Goal: Transaction & Acquisition: Purchase product/service

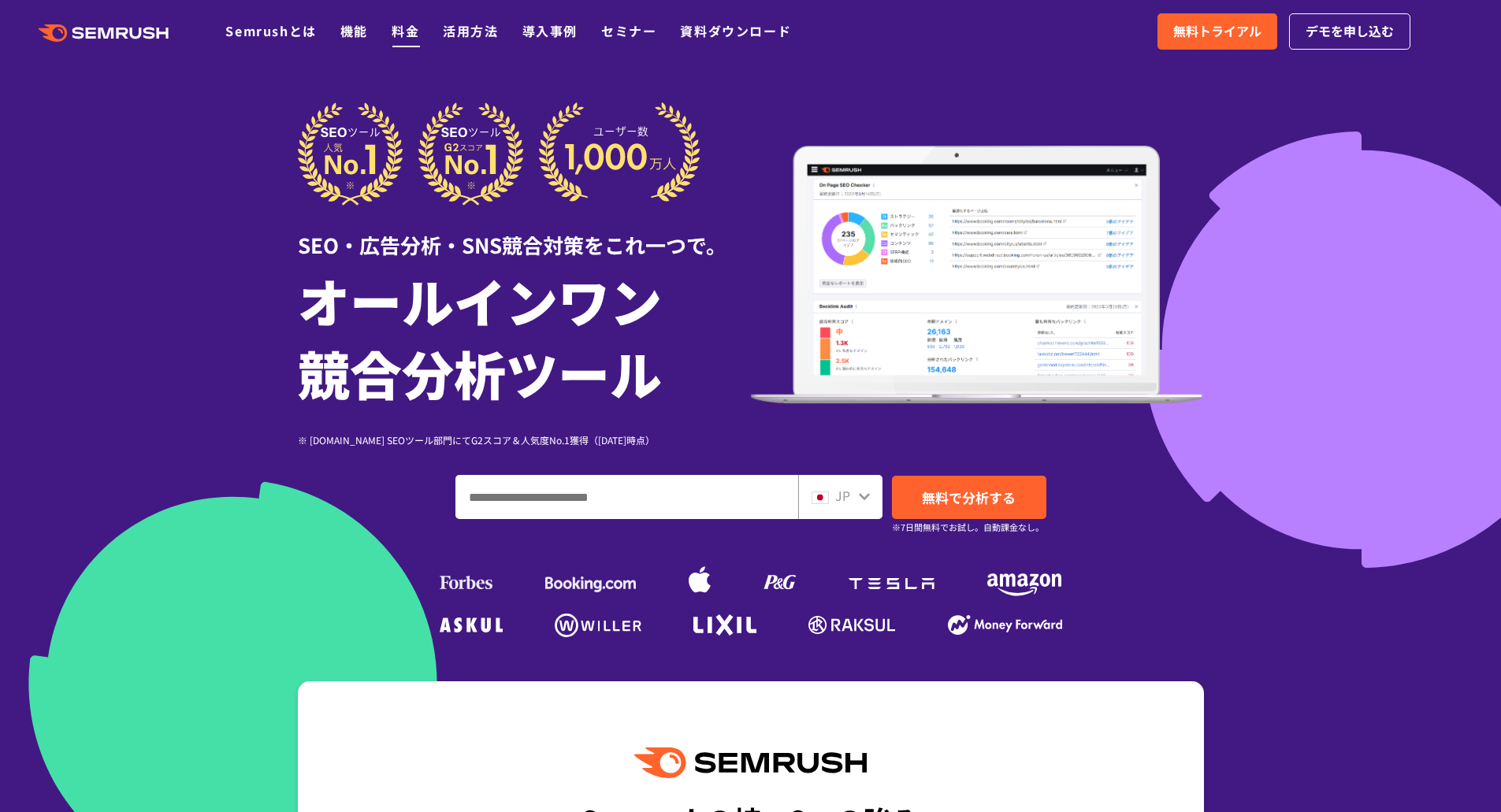
click at [408, 35] on link "料金" at bounding box center [405, 31] width 28 height 19
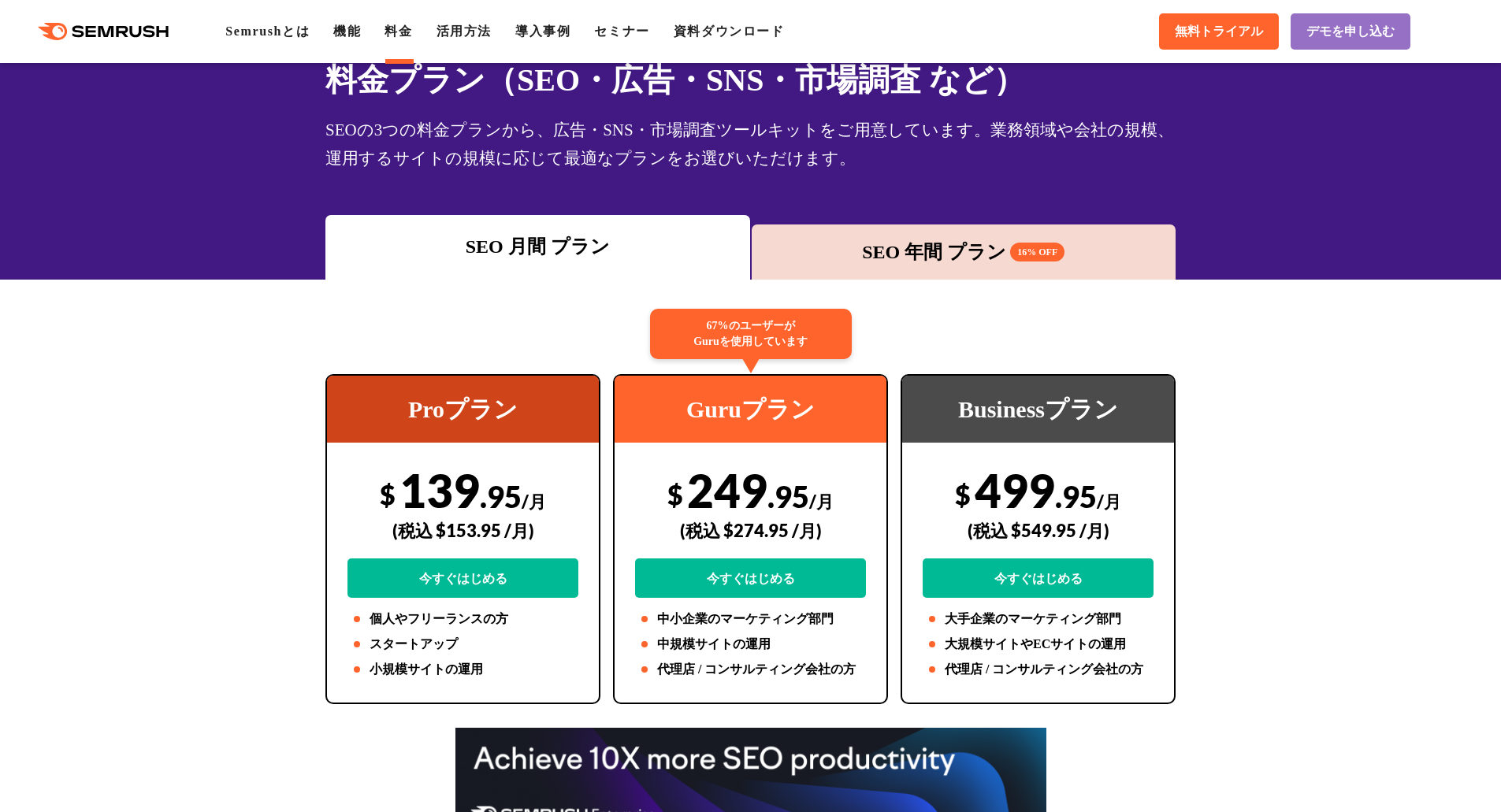
scroll to position [158, 0]
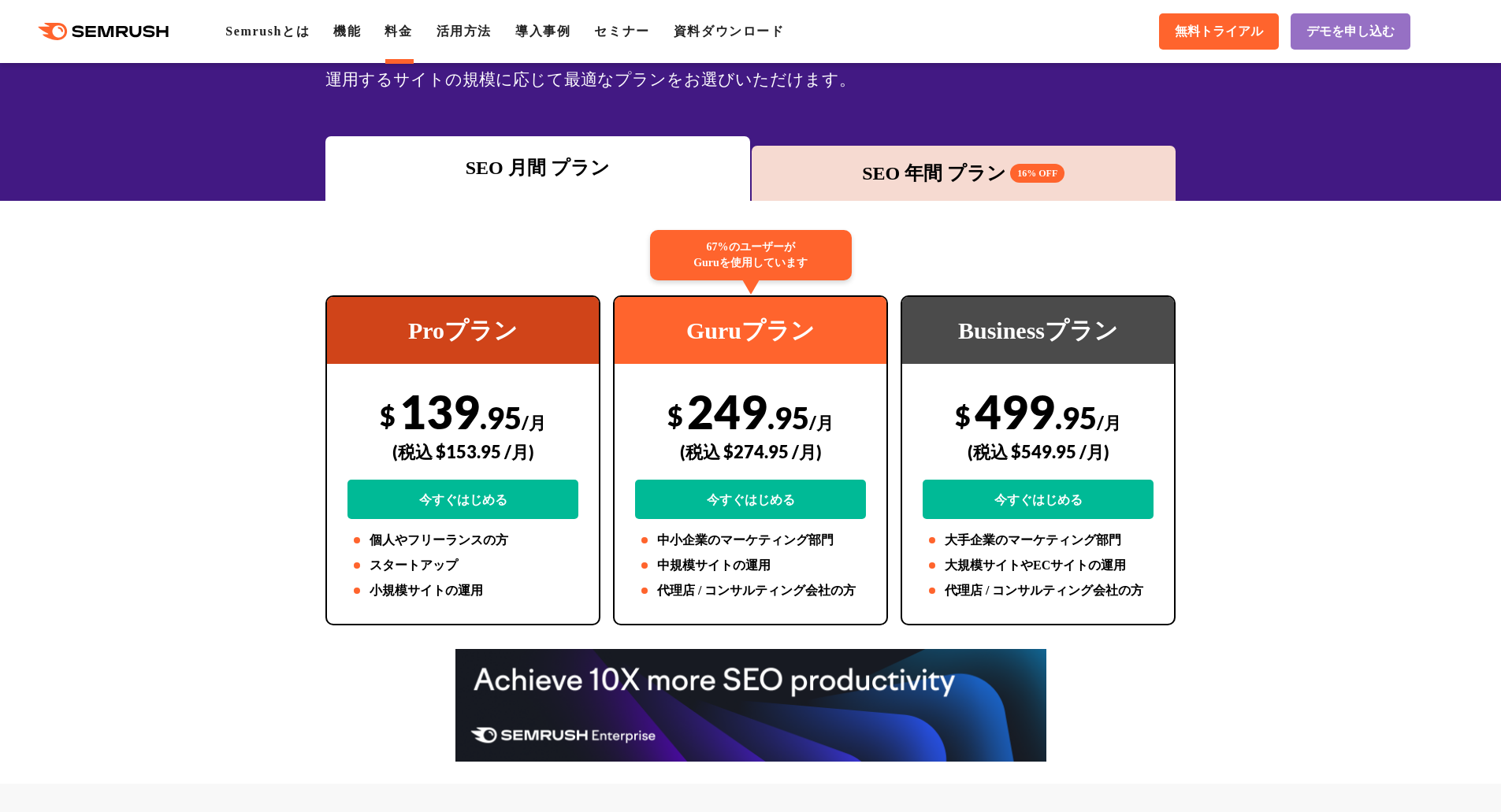
click at [801, 478] on div "(税込 $274.95 /月)" at bounding box center [750, 452] width 231 height 56
click at [801, 493] on link "今すぐはじめる" at bounding box center [750, 499] width 231 height 39
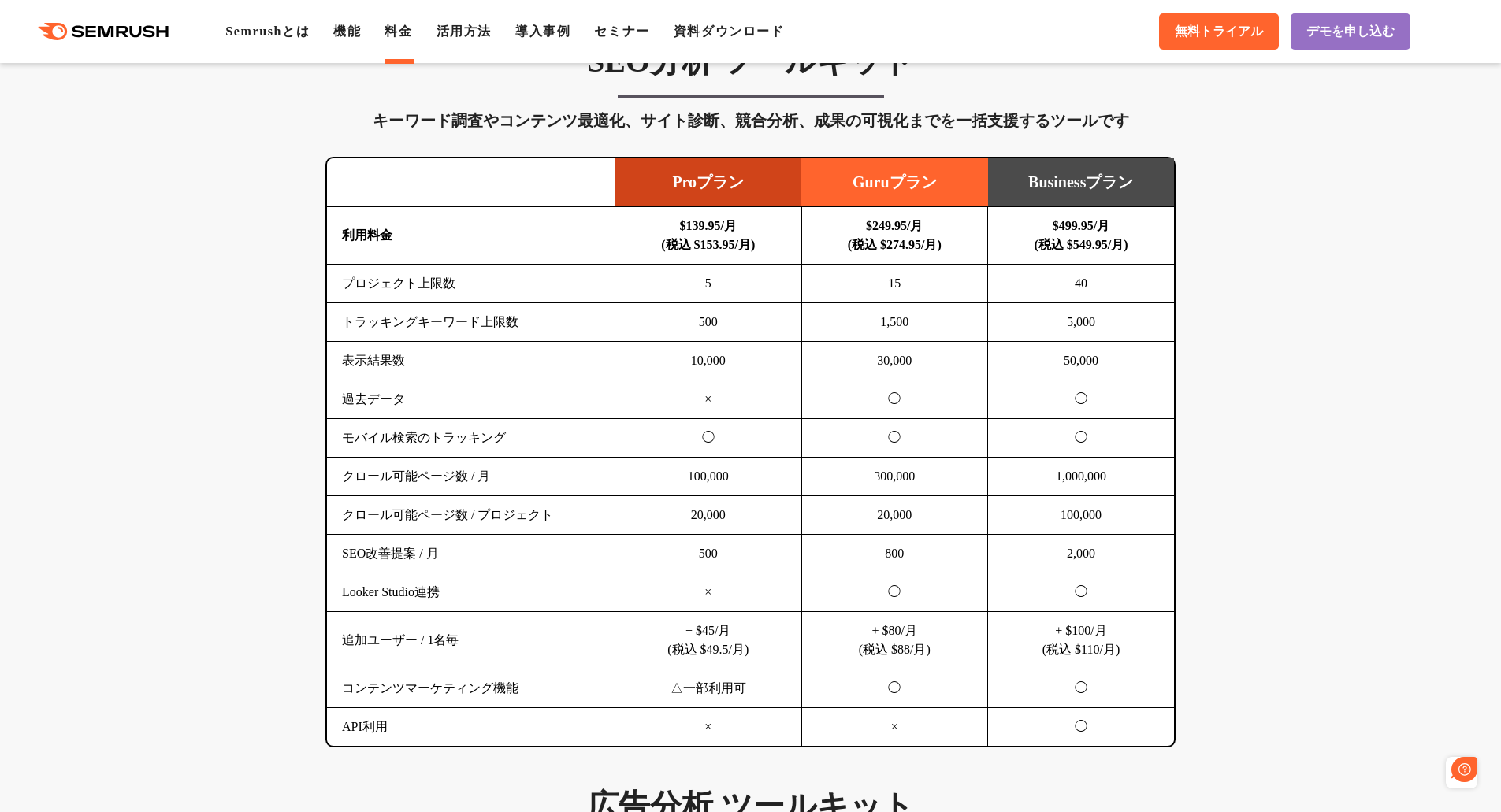
scroll to position [0, 0]
drag, startPoint x: 872, startPoint y: 283, endPoint x: 911, endPoint y: 281, distance: 39.1
click at [911, 281] on td "15" at bounding box center [895, 283] width 186 height 38
click at [905, 327] on td "1,500" at bounding box center [895, 323] width 186 height 38
drag, startPoint x: 876, startPoint y: 326, endPoint x: 924, endPoint y: 321, distance: 48.3
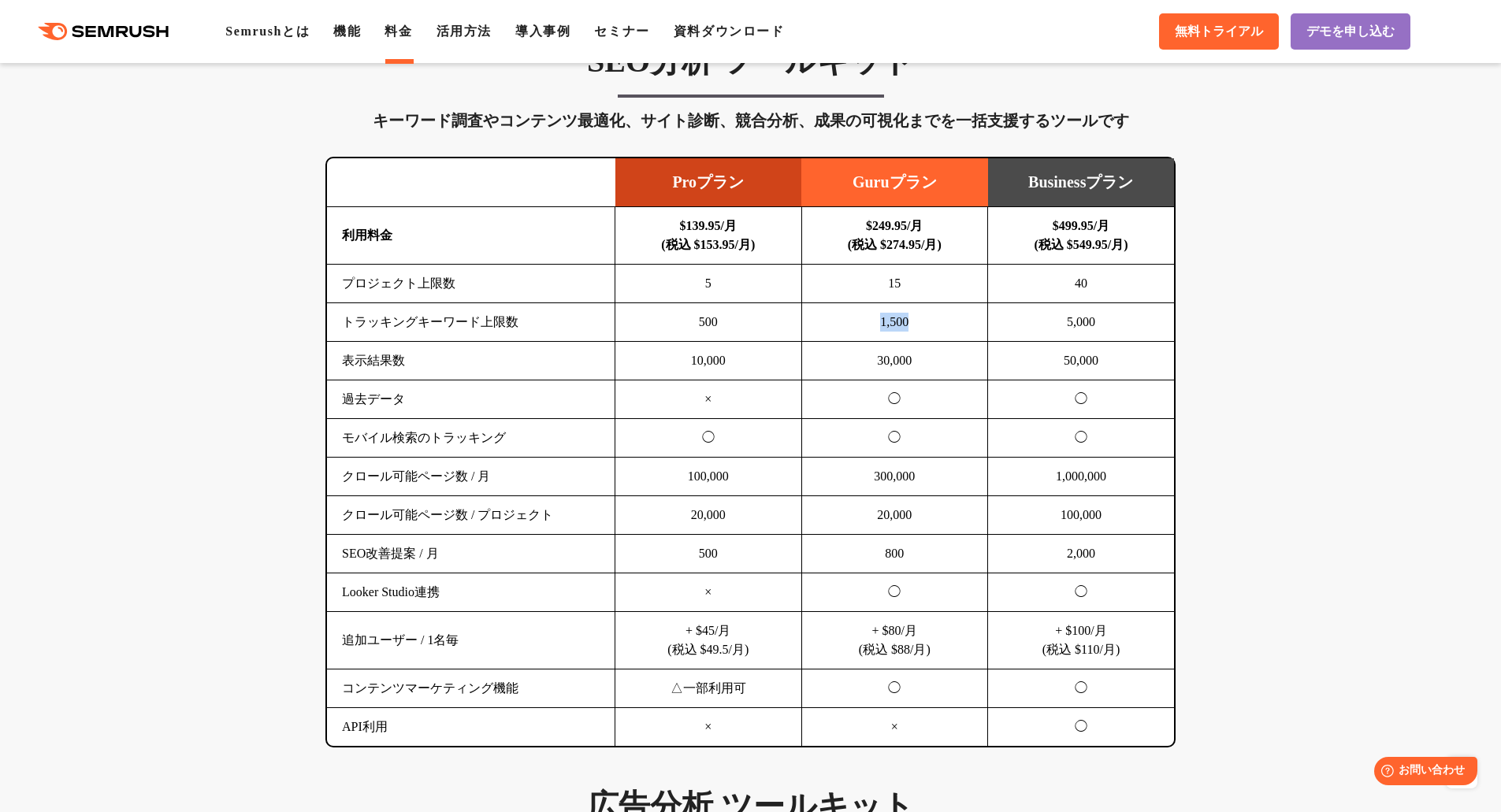
click at [924, 321] on td "1,500" at bounding box center [895, 323] width 186 height 38
drag, startPoint x: 858, startPoint y: 369, endPoint x: 924, endPoint y: 362, distance: 66.4
click at [924, 362] on td "30,000" at bounding box center [895, 361] width 186 height 38
drag, startPoint x: 881, startPoint y: 403, endPoint x: 919, endPoint y: 401, distance: 38.1
click at [919, 401] on td "◯" at bounding box center [895, 400] width 186 height 38
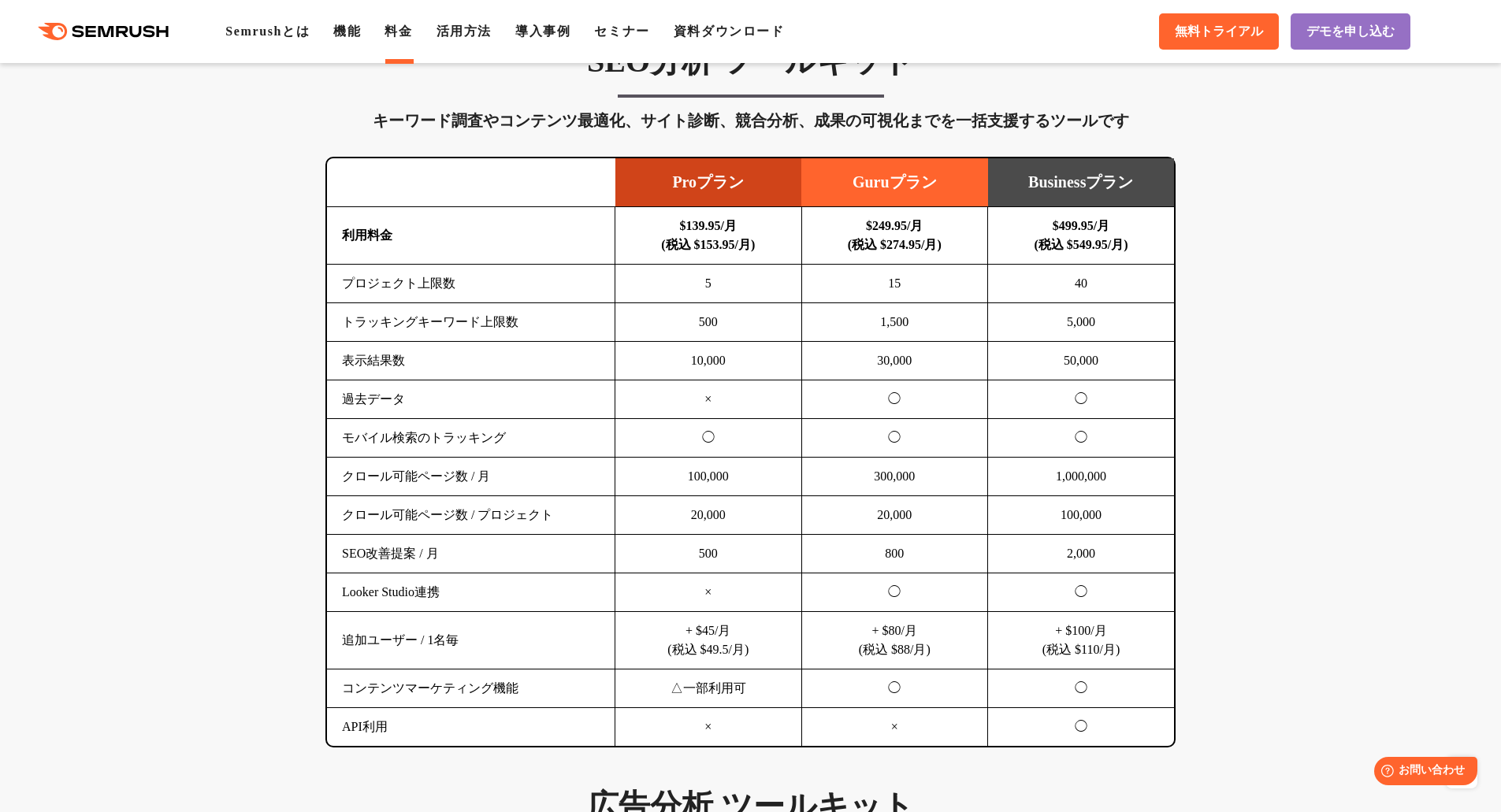
click at [867, 467] on td "300,000" at bounding box center [895, 477] width 186 height 38
click at [876, 535] on td "800" at bounding box center [895, 554] width 186 height 38
click at [875, 583] on td "◯" at bounding box center [895, 593] width 186 height 38
click at [894, 629] on td "+ $80/月 (税込 $88/月)" at bounding box center [895, 641] width 186 height 58
click at [873, 651] on td "+ $80/月 (税込 $88/月)" at bounding box center [895, 641] width 186 height 58
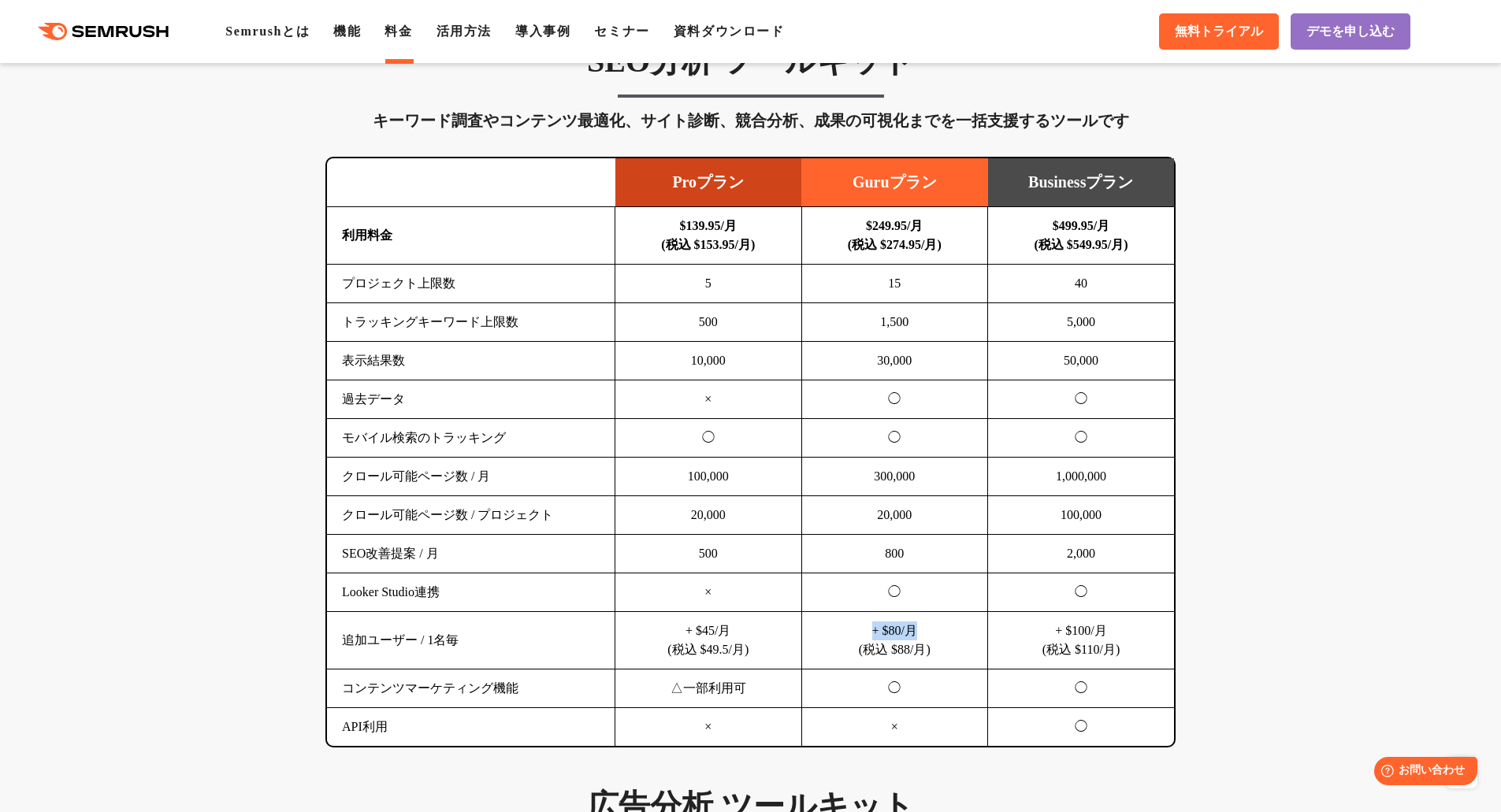
drag, startPoint x: 857, startPoint y: 636, endPoint x: 928, endPoint y: 634, distance: 71.0
click at [928, 634] on td "+ $80/月 (税込 $88/月)" at bounding box center [895, 641] width 186 height 58
click at [937, 651] on td "+ $80/月 (税込 $88/月)" at bounding box center [895, 641] width 186 height 58
drag, startPoint x: 942, startPoint y: 651, endPoint x: 859, endPoint y: 627, distance: 86.4
click at [859, 627] on td "+ $80/月 (税込 $88/月)" at bounding box center [895, 641] width 186 height 58
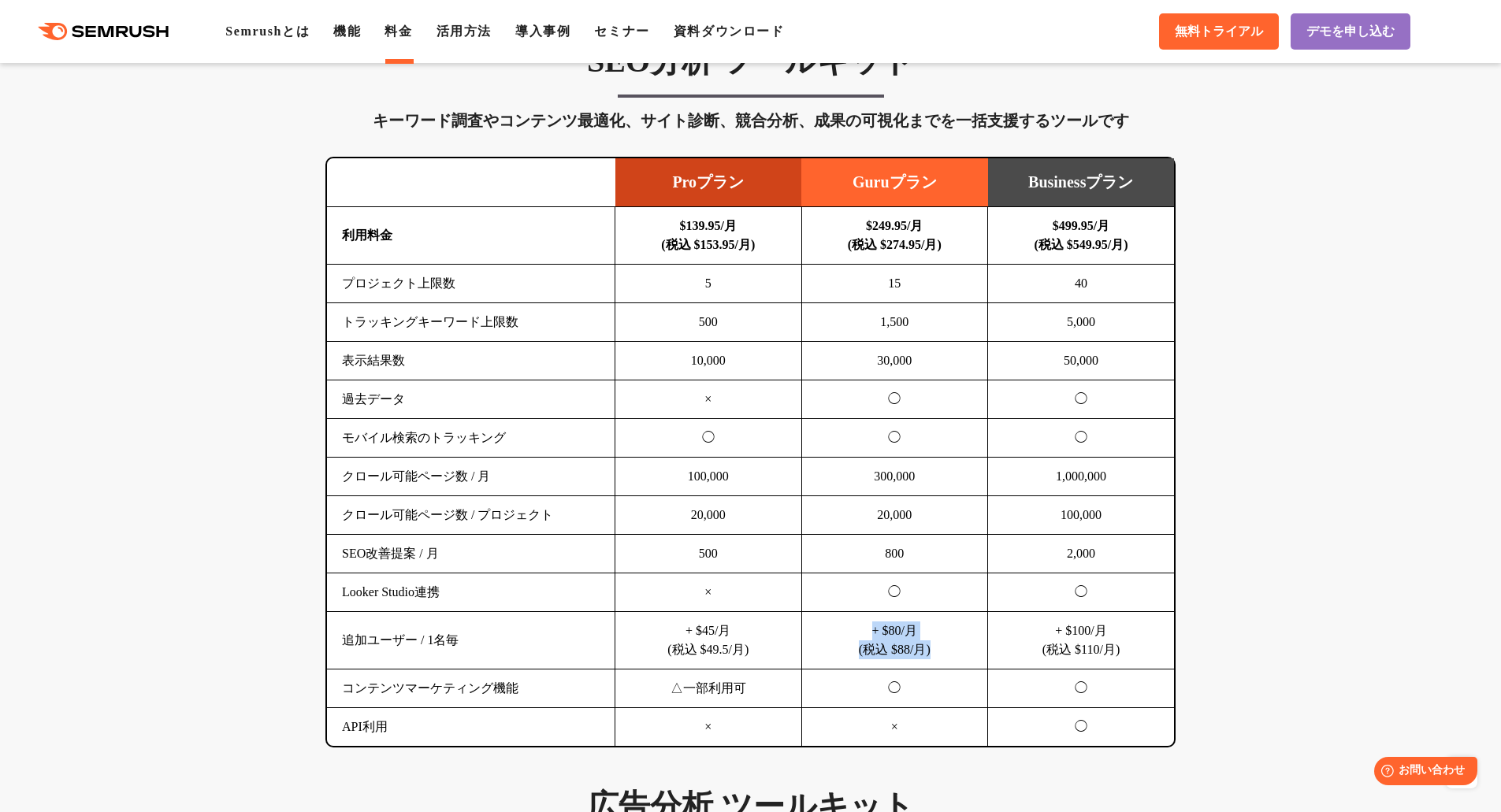
click at [842, 631] on td "+ $80/月 (税込 $88/月)" at bounding box center [895, 641] width 186 height 58
